Goal: Transaction & Acquisition: Register for event/course

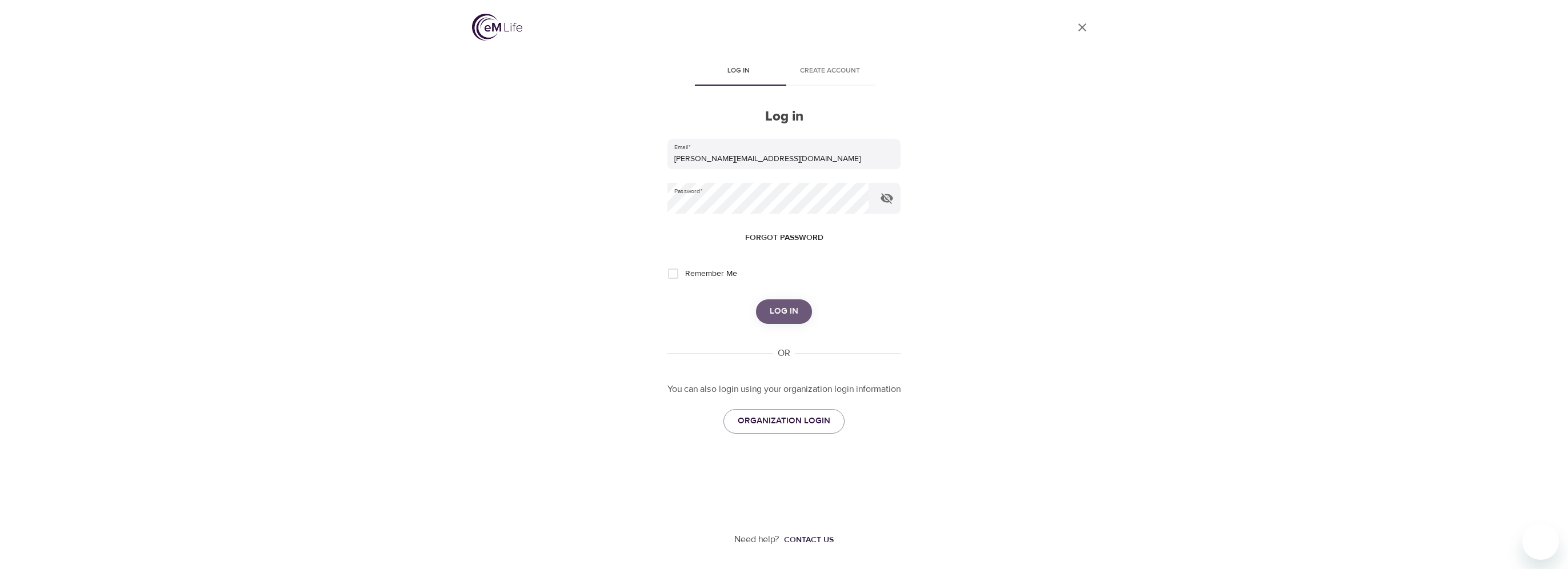
click at [779, 306] on span "Log in" at bounding box center [784, 311] width 29 height 15
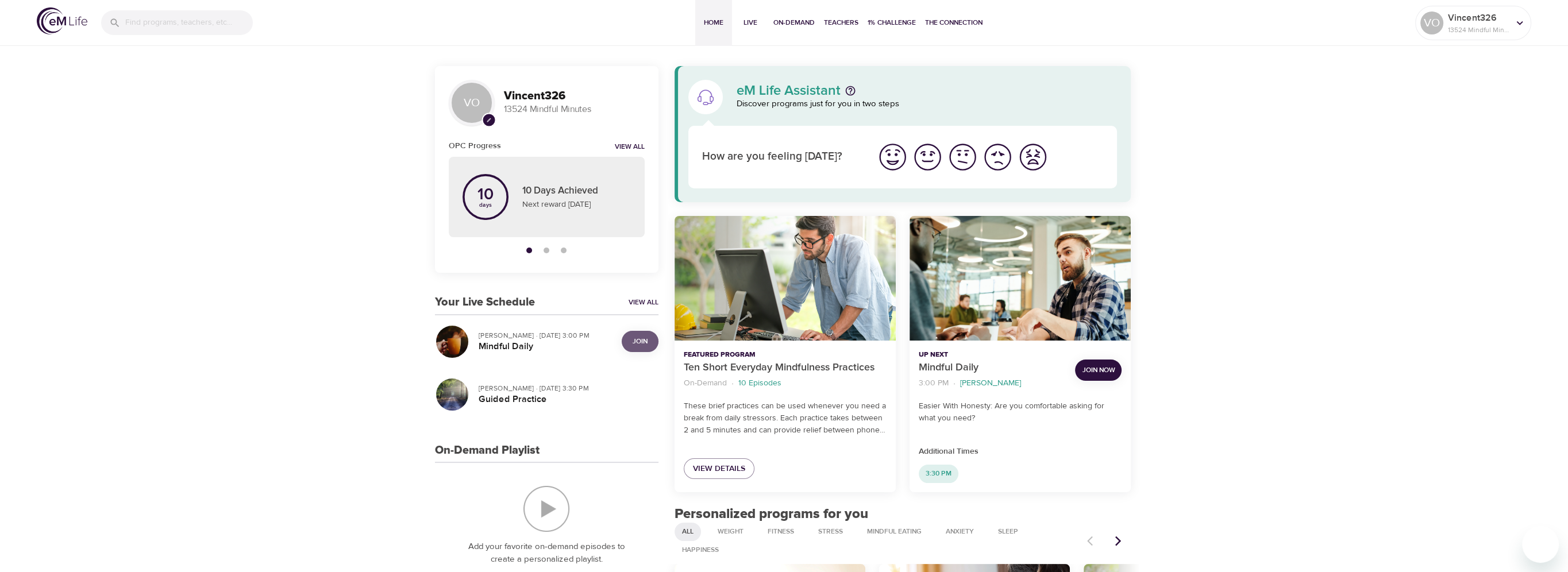
click at [640, 338] on span "Join" at bounding box center [640, 341] width 15 height 12
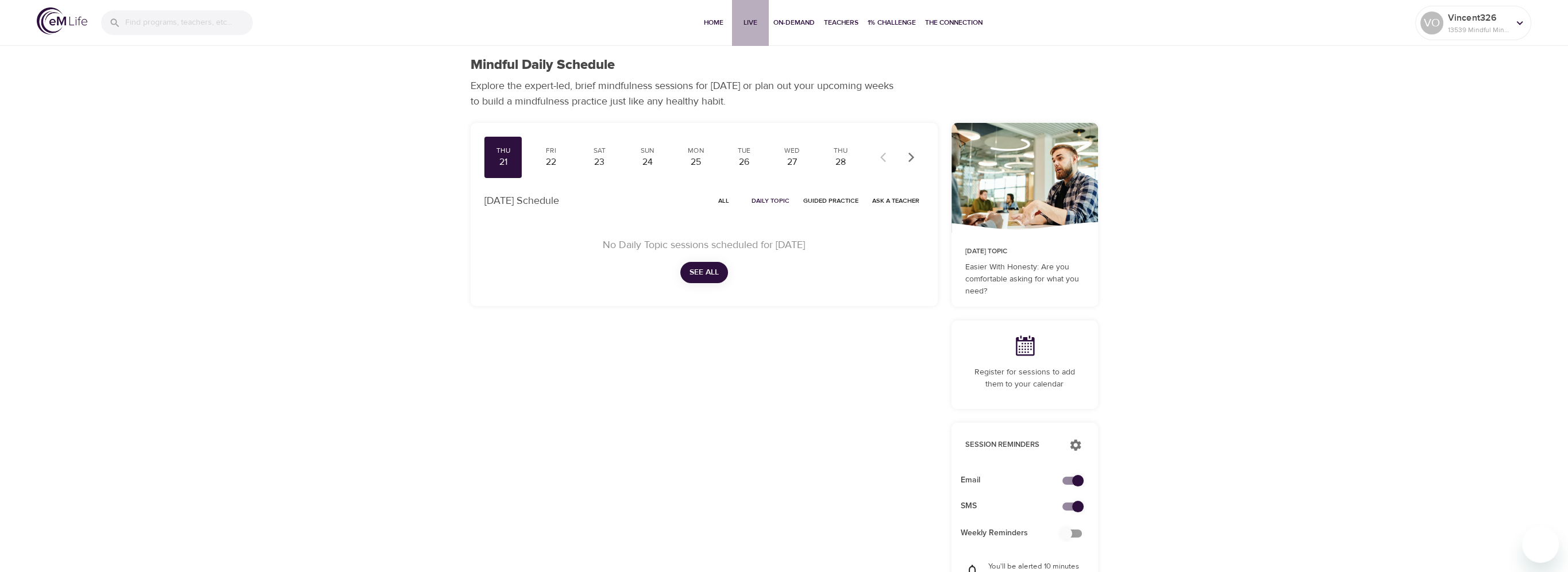
click at [751, 24] on span "Live" at bounding box center [750, 22] width 28 height 12
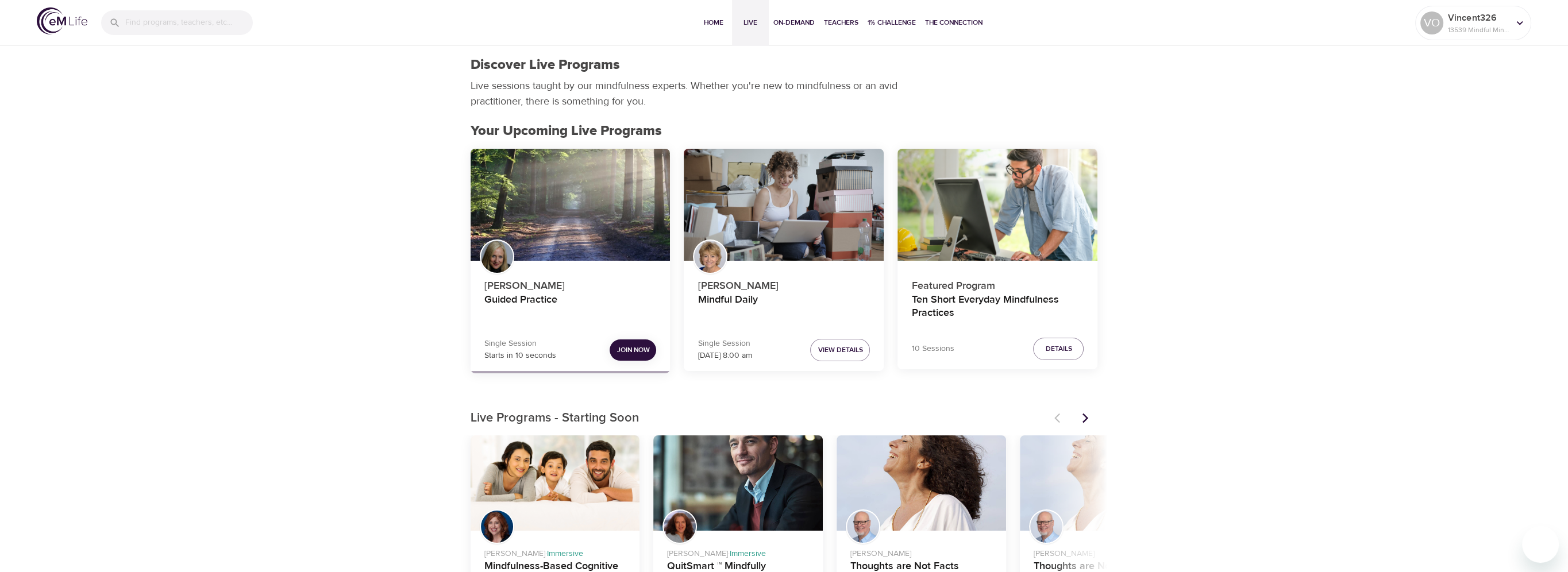
click at [627, 352] on span "Join Now" at bounding box center [633, 349] width 33 height 12
